Goal: Task Accomplishment & Management: Manage account settings

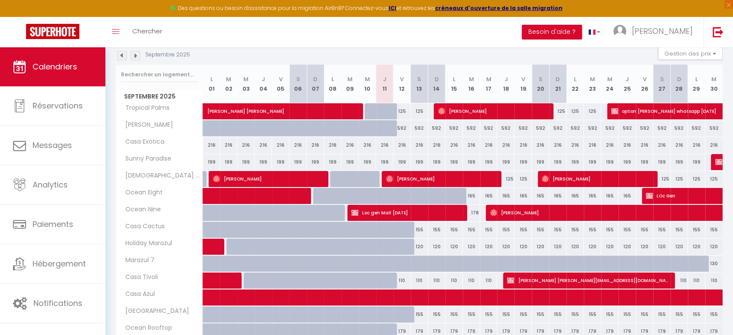
scroll to position [96, 0]
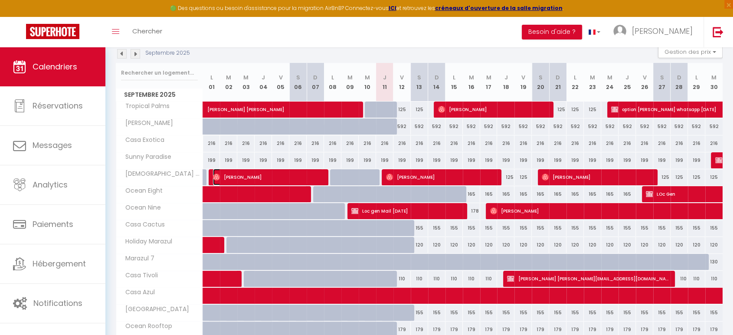
click at [226, 176] on span "[PERSON_NAME]" at bounding box center [268, 177] width 110 height 16
select select "OK"
select select "1"
select select "0"
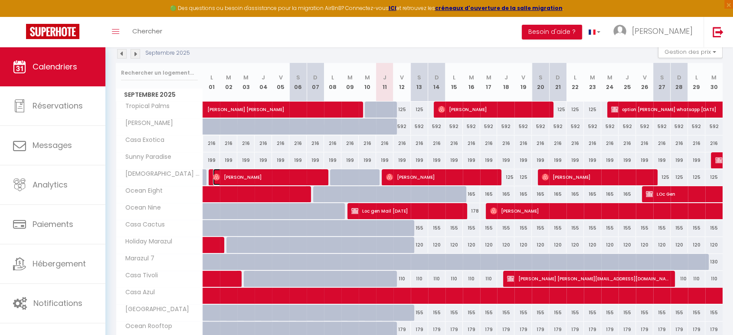
select select "1"
select select
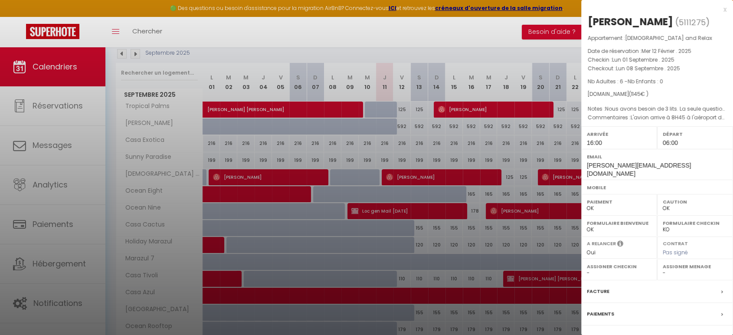
click at [387, 176] on div at bounding box center [366, 167] width 733 height 335
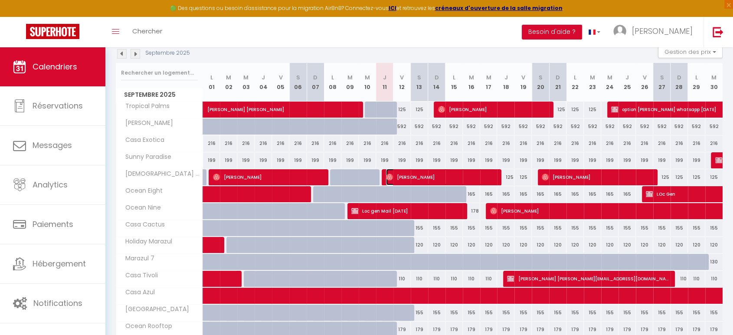
click at [393, 177] on span "[PERSON_NAME]" at bounding box center [441, 177] width 110 height 16
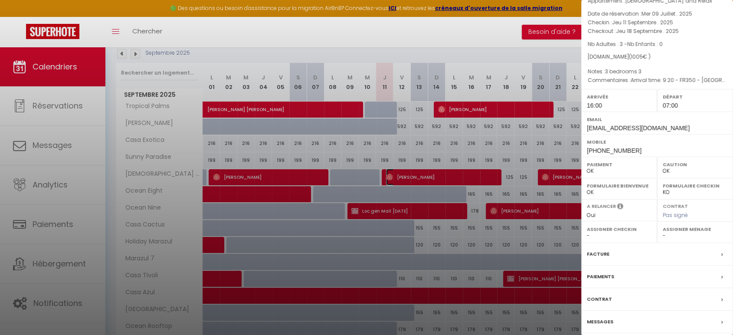
scroll to position [68, 0]
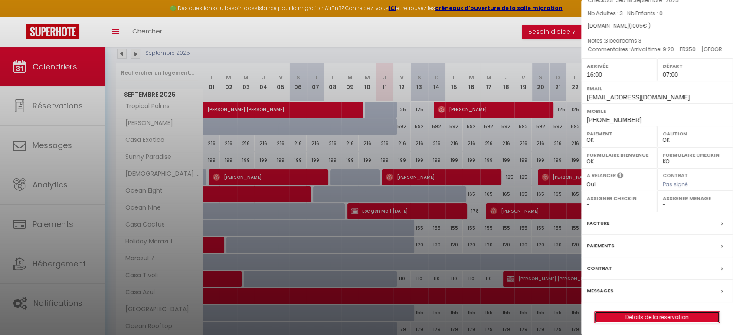
click at [664, 318] on link "Détails de la réservation" at bounding box center [657, 316] width 125 height 11
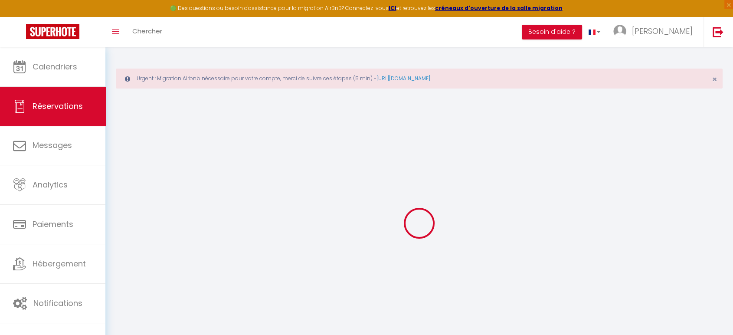
type input "[PERSON_NAME]"
type input "[EMAIL_ADDRESS][DOMAIN_NAME]"
type input "[EMAIL_ADDRESS][PERSON_NAME][DOMAIN_NAME]"
type input "[PHONE_NUMBER]"
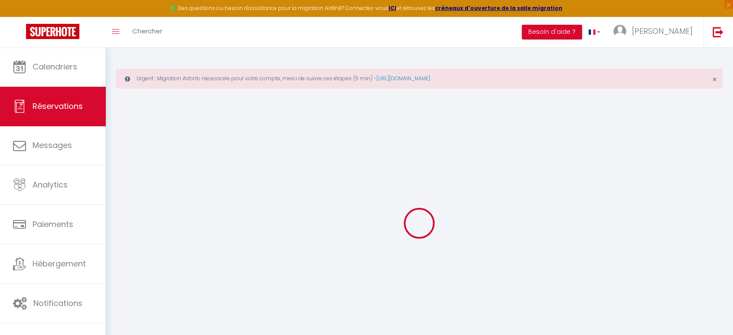
type input "[PHONE_NUMBER]"
select select
type input "30.15"
select select "19382"
select select "1"
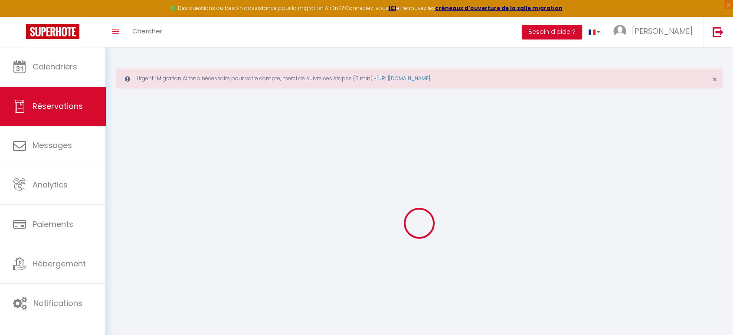
select select
type input "3"
select select "12"
select select
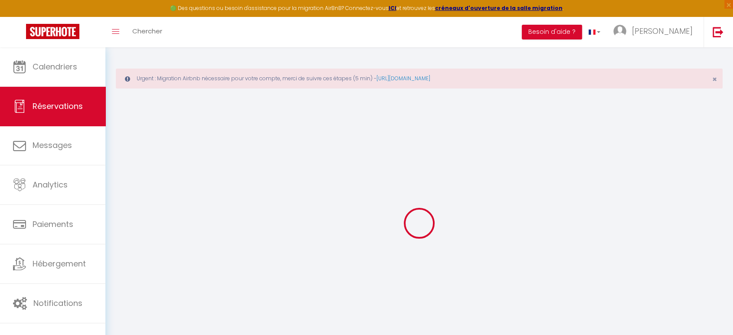
type input "875"
checkbox input "false"
type input "0"
select select "1"
type input "130"
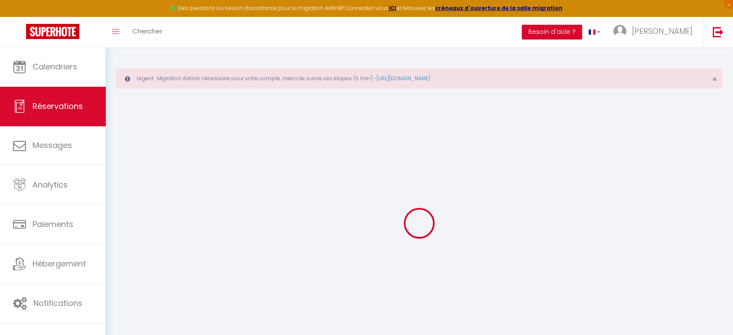
type input "0"
select select
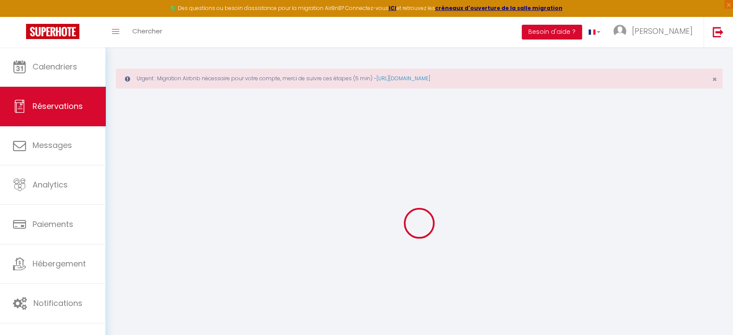
select select "15"
checkbox input "false"
select select
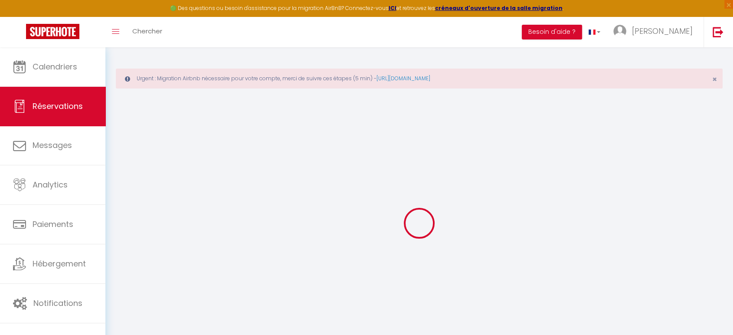
checkbox input "false"
select select
checkbox input "false"
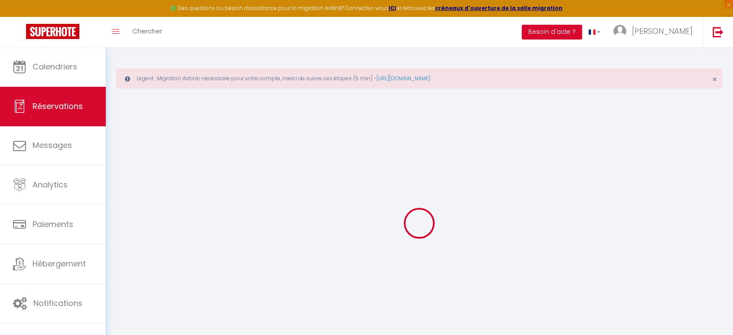
select select
checkbox input "false"
type input "Arrival time: 9:20 - FR350 - [GEOGRAPHIC_DATA] (Sud) - Return time 9:559:20 - F…"
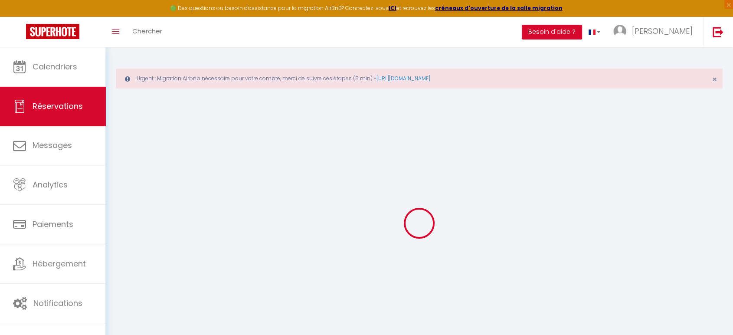
type input "3 bedrooms3"
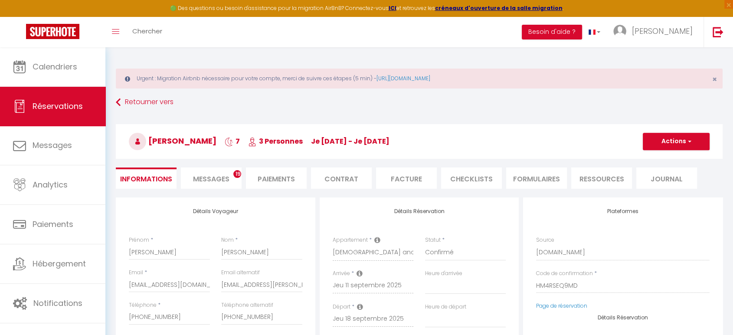
select select
type input "130"
select select
checkbox input "false"
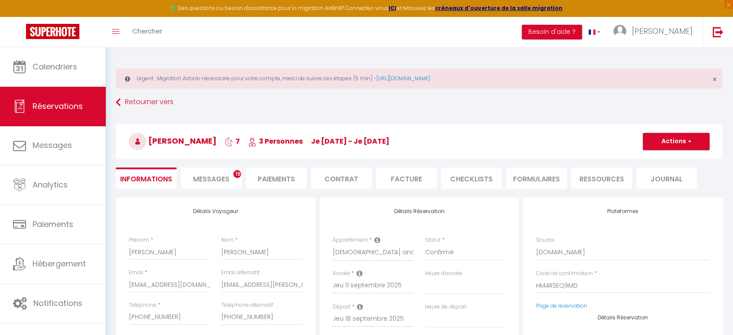
type input "Arrival time: 9:20 - FR350 - [GEOGRAPHIC_DATA] (Sud) - Return time 9:559:20 - F…"
type input "3 bedrooms3"
select select
checkbox input "false"
type input "Arrival time: 9:20 - FR350 - [GEOGRAPHIC_DATA] (Sud) - Return time 9:559:20 - F…"
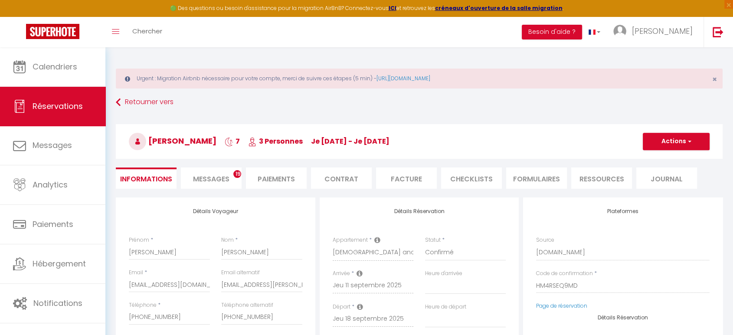
type input "3 bedrooms3"
select select "16:00"
select select "07:00"
click at [219, 174] on span "Messages" at bounding box center [211, 179] width 36 height 10
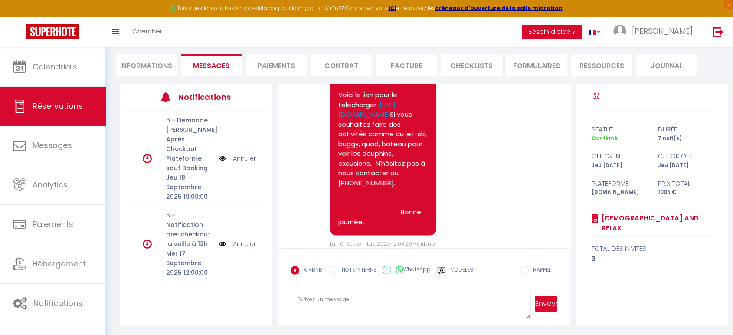
scroll to position [1783, 0]
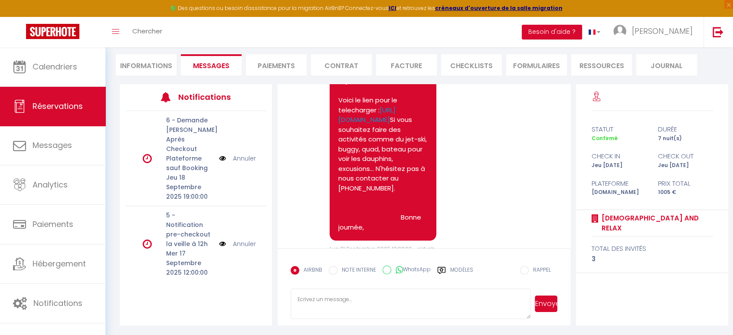
drag, startPoint x: 405, startPoint y: 167, endPoint x: 337, endPoint y: 157, distance: 69.3
copy link "[URL][DOMAIN_NAME]"
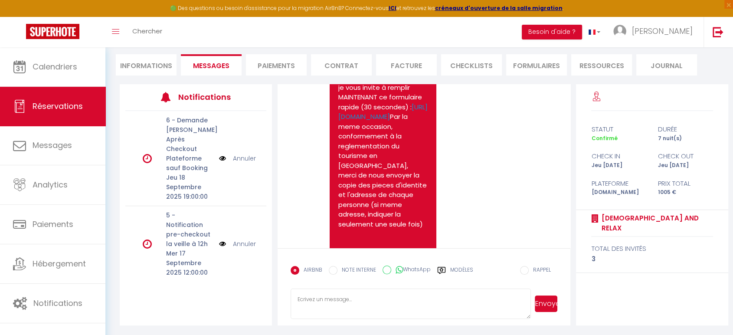
scroll to position [1104, 0]
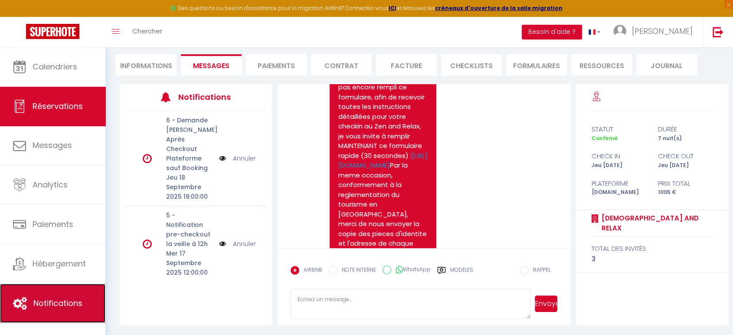
click at [52, 299] on span "Notifications" at bounding box center [57, 303] width 49 height 11
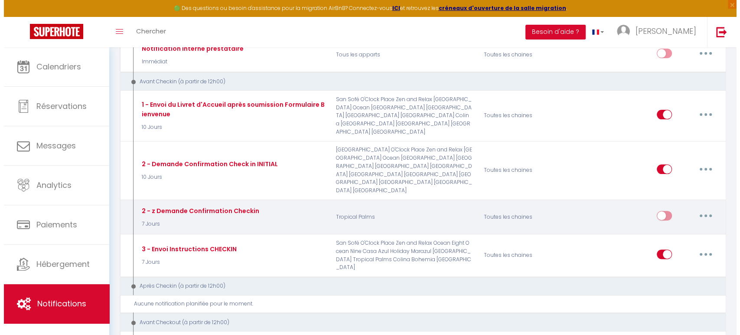
scroll to position [241, 0]
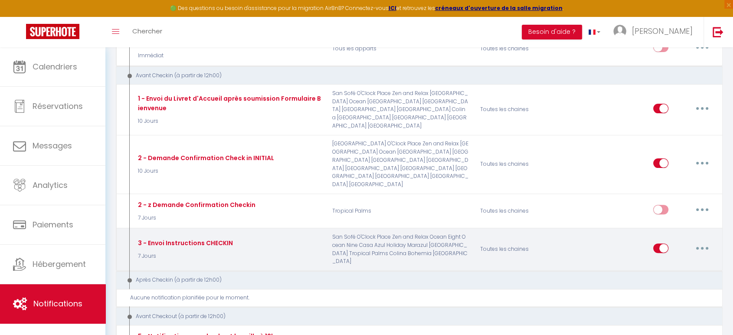
click at [704, 241] on button "button" at bounding box center [702, 248] width 24 height 14
click at [664, 260] on link "Editer" at bounding box center [680, 267] width 64 height 15
type input "3 - Envoi Instructions CHECKIN"
select select "7 Jours"
select select "if_booking_is_paid"
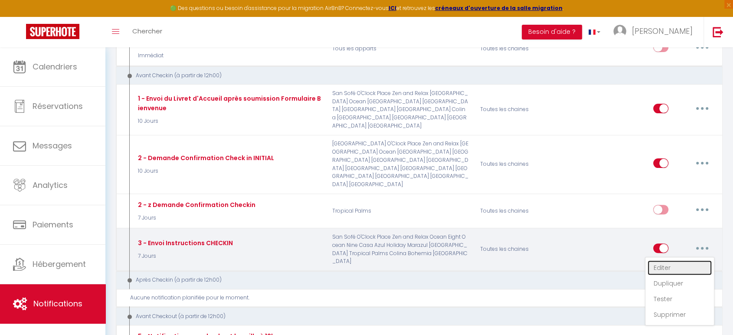
checkbox input "true"
checkbox input "false"
radio input "true"
type input "Instructions pour le Checkin - [RENTAL:NAME]"
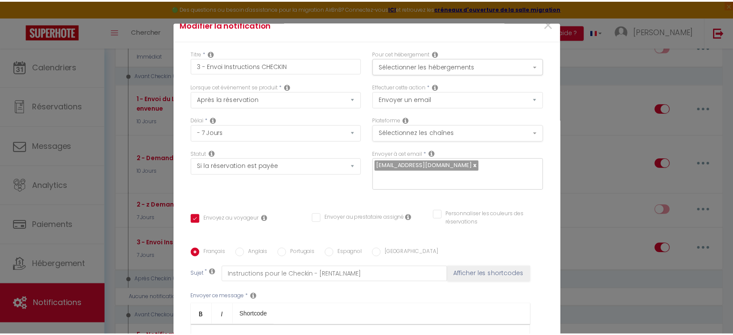
scroll to position [0, 0]
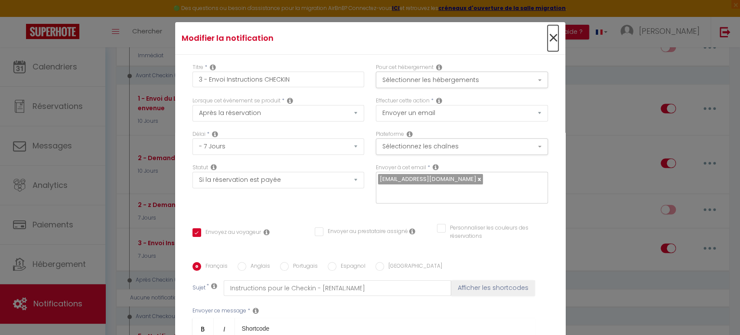
click at [548, 37] on span "×" at bounding box center [553, 38] width 11 height 26
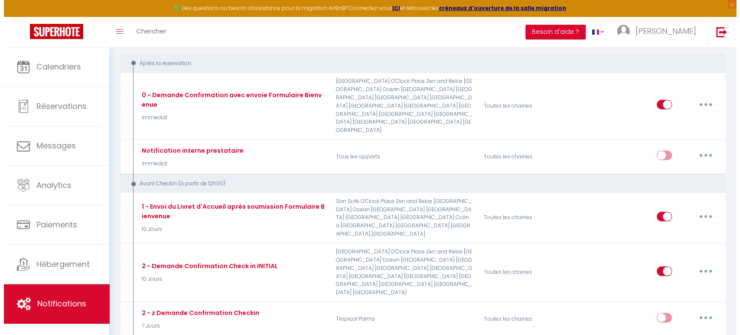
scroll to position [48, 0]
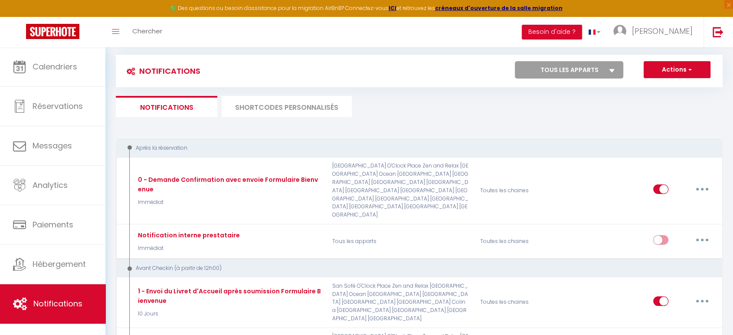
click at [287, 107] on li "SHORTCODES PERSONNALISÉS" at bounding box center [287, 106] width 130 height 21
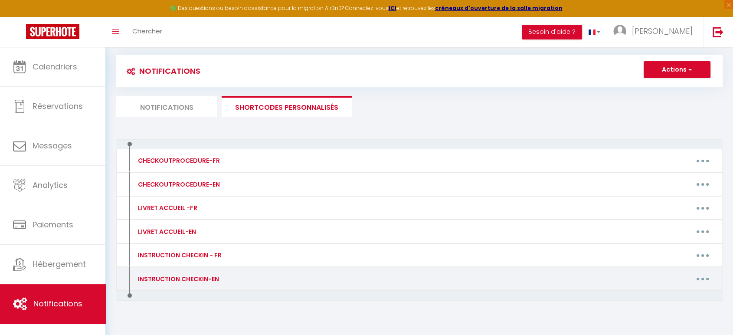
click at [709, 276] on button "button" at bounding box center [703, 279] width 24 height 14
click at [661, 298] on link "Editer" at bounding box center [680, 298] width 64 height 15
type input "INSTRUCTION CHECKIN-EN"
type textarea "Here are the instructions for autonomous check-in:"
type textarea "Address: [GEOGRAPHIC_DATA][STREET_ADDRESS][DEMOGRAPHIC_DATA] On arrival at the …"
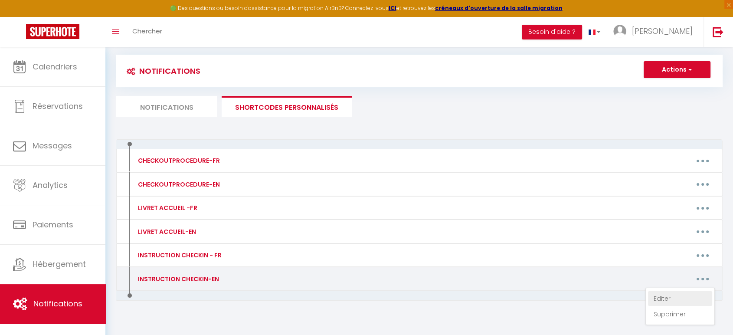
type textarea "Marazul del Sur [STREET_ADDRESS] Here is the video to find the private parking …"
type textarea "Address: Marazul del Sur [STREET_ADDRESS] Here are the instructions for self ch…"
type textarea "Address: [STREET_ADDRESS] The keys of the apartment will be at the reception of…"
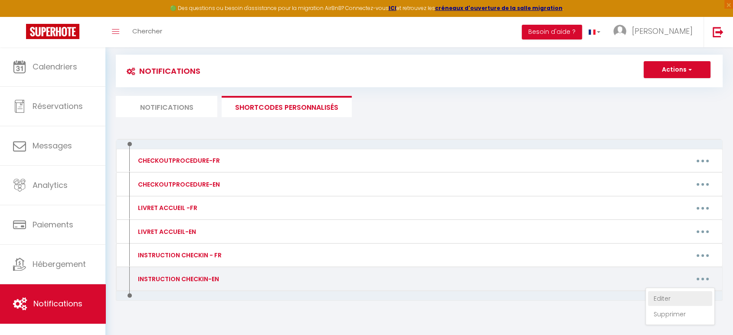
type textarea "Address: [STREET_ADDRESS] The keys to the apartment will be delivered to the re…"
type textarea "Address: [PERSON_NAME] [STREET_ADDRESS] Adeje Here are the instructions for sel…"
type textarea "Address : [STREET_ADDRESS][PERSON_NAME] Here are the instructions for self chec…"
type textarea "Address: Mare Verde [STREET_ADDRESS][PERSON_NAME] [PERSON_NAME] or his wife wil…"
type textarea "Address: [GEOGRAPHIC_DATA][STREET_ADDRESS][PERSON_NAME] [PERSON_NAME] or his wi…"
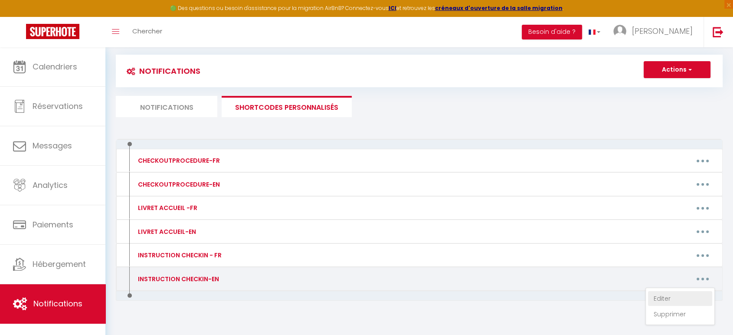
type textarea "Address: [GEOGRAPHIC_DATA][STREET_ADDRESS][PERSON_NAME] [PERSON_NAME] or his wi…"
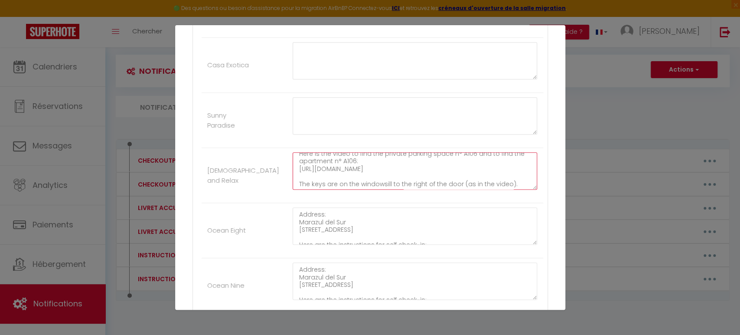
scroll to position [38, 0]
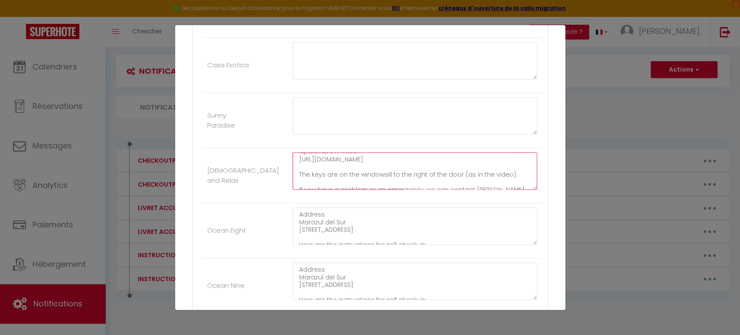
click at [477, 174] on textarea "Marazul del Sur [STREET_ADDRESS] Here is the video to find the private parking …" at bounding box center [415, 170] width 245 height 37
